Goal: Find specific page/section: Find specific page/section

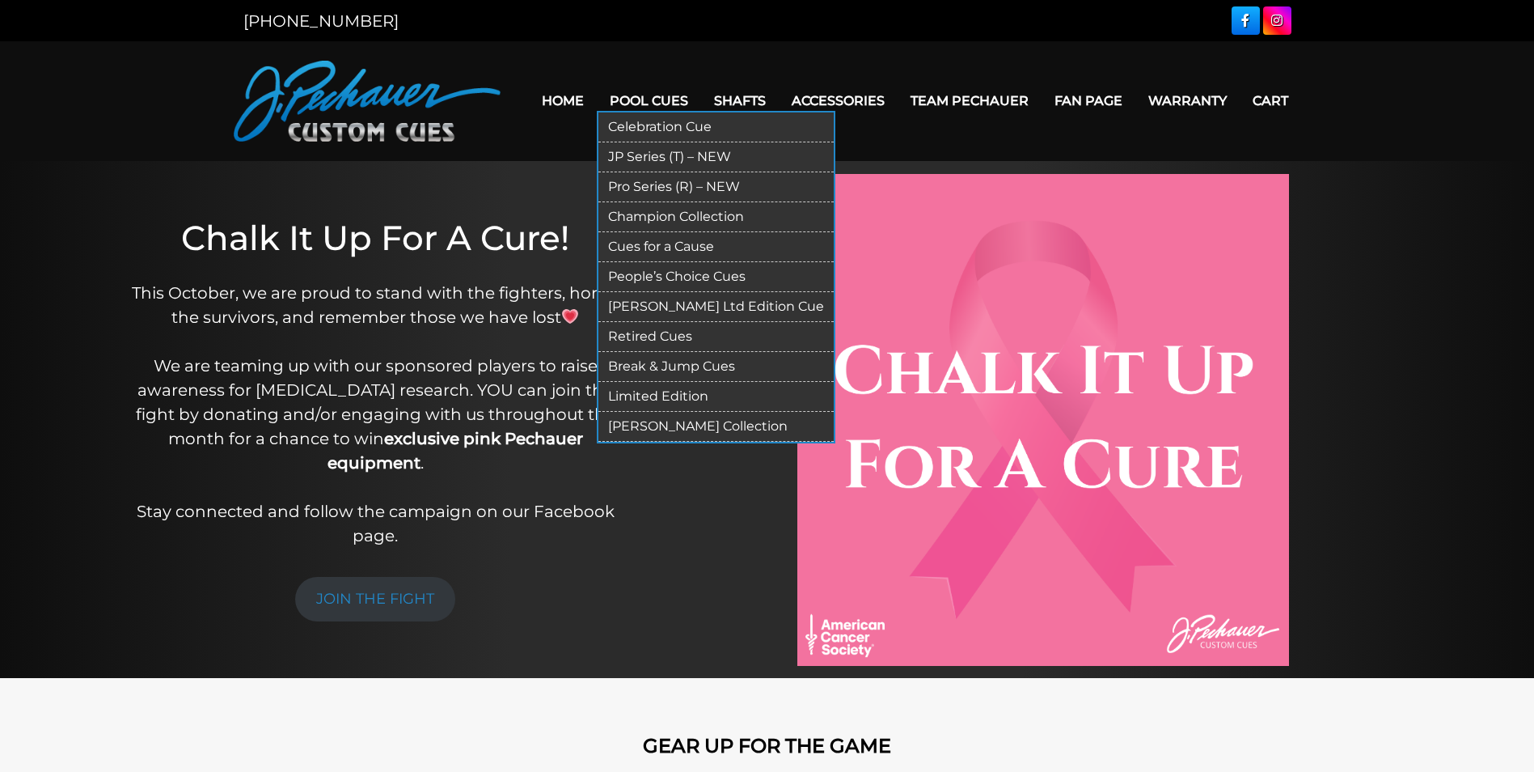
click at [630, 334] on link "Retired Cues" at bounding box center [715, 337] width 235 height 30
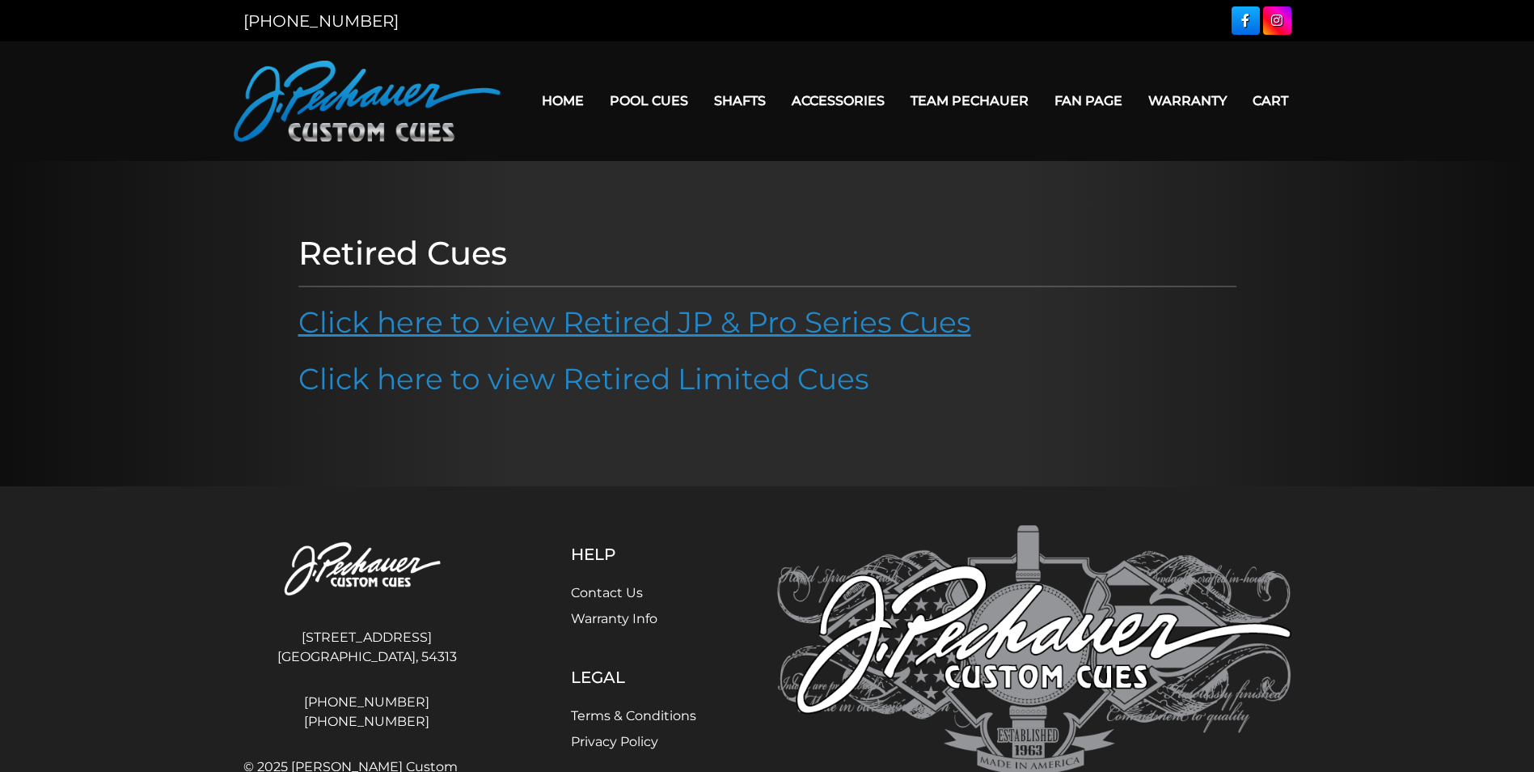
click at [629, 334] on link "Click here to view Retired JP & Pro Series Cues" at bounding box center [634, 322] width 673 height 36
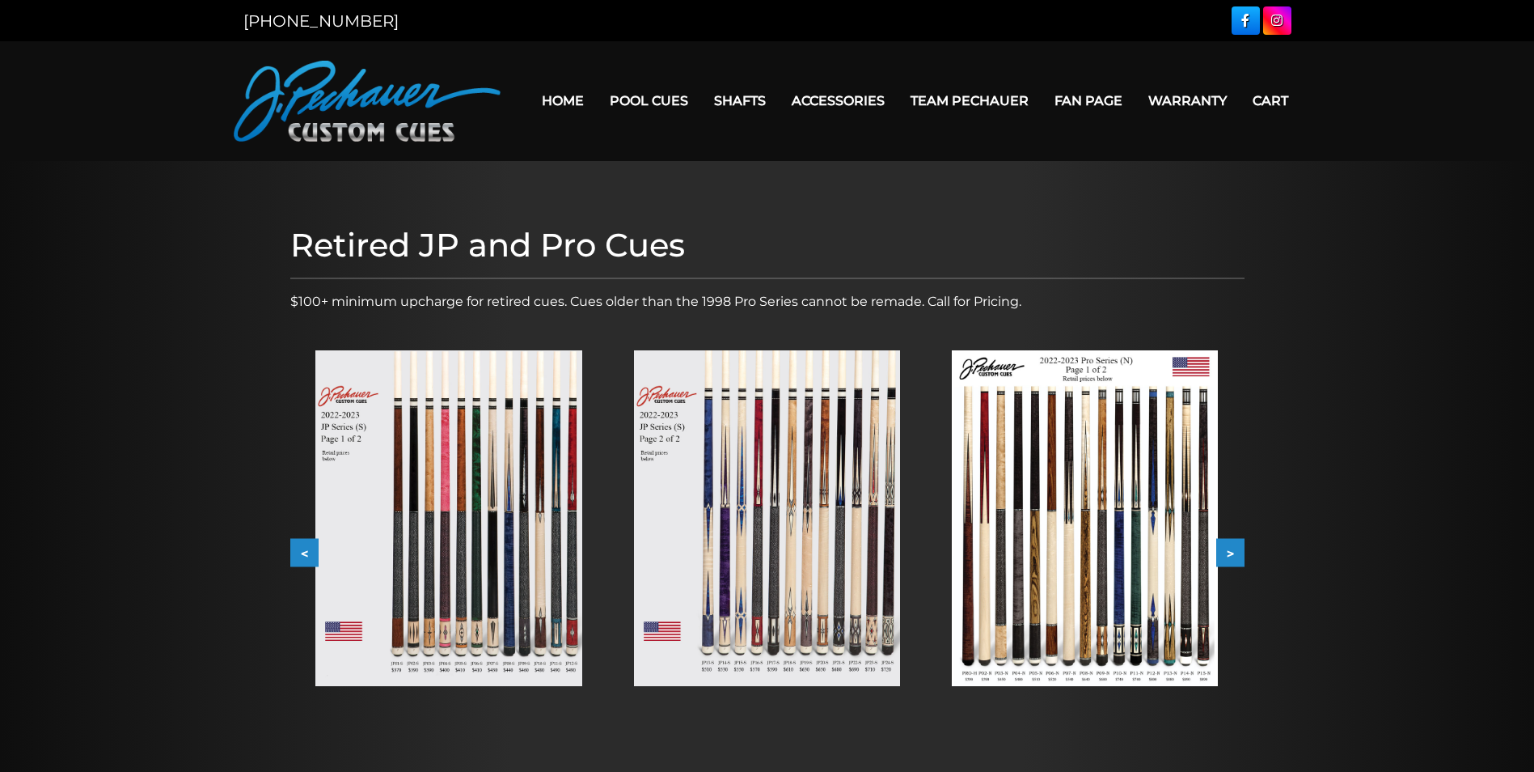
click at [450, 564] on img at bounding box center [448, 518] width 266 height 336
